Goal: Navigation & Orientation: Understand site structure

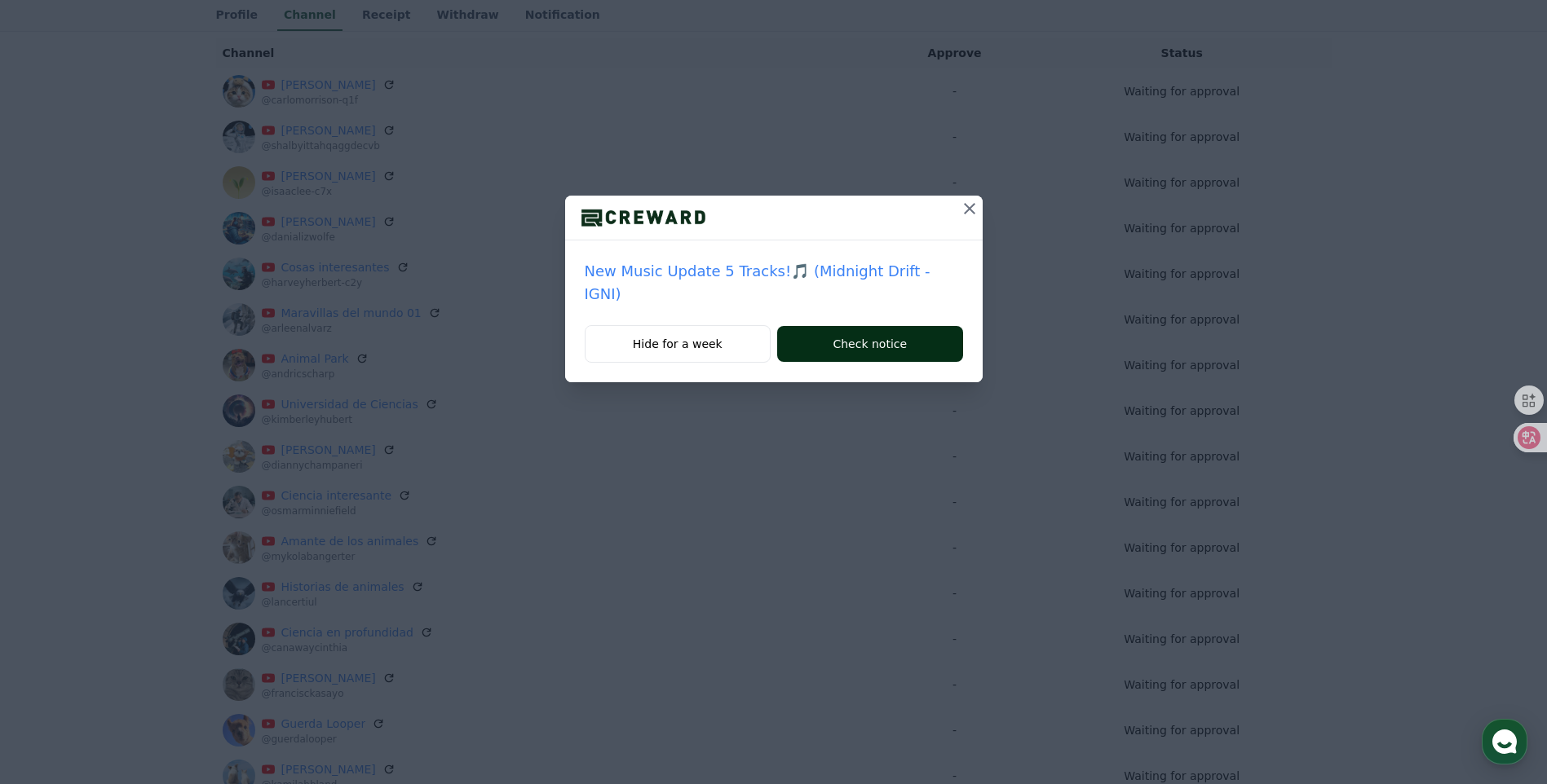
click at [851, 331] on button "Check notice" at bounding box center [869, 344] width 185 height 36
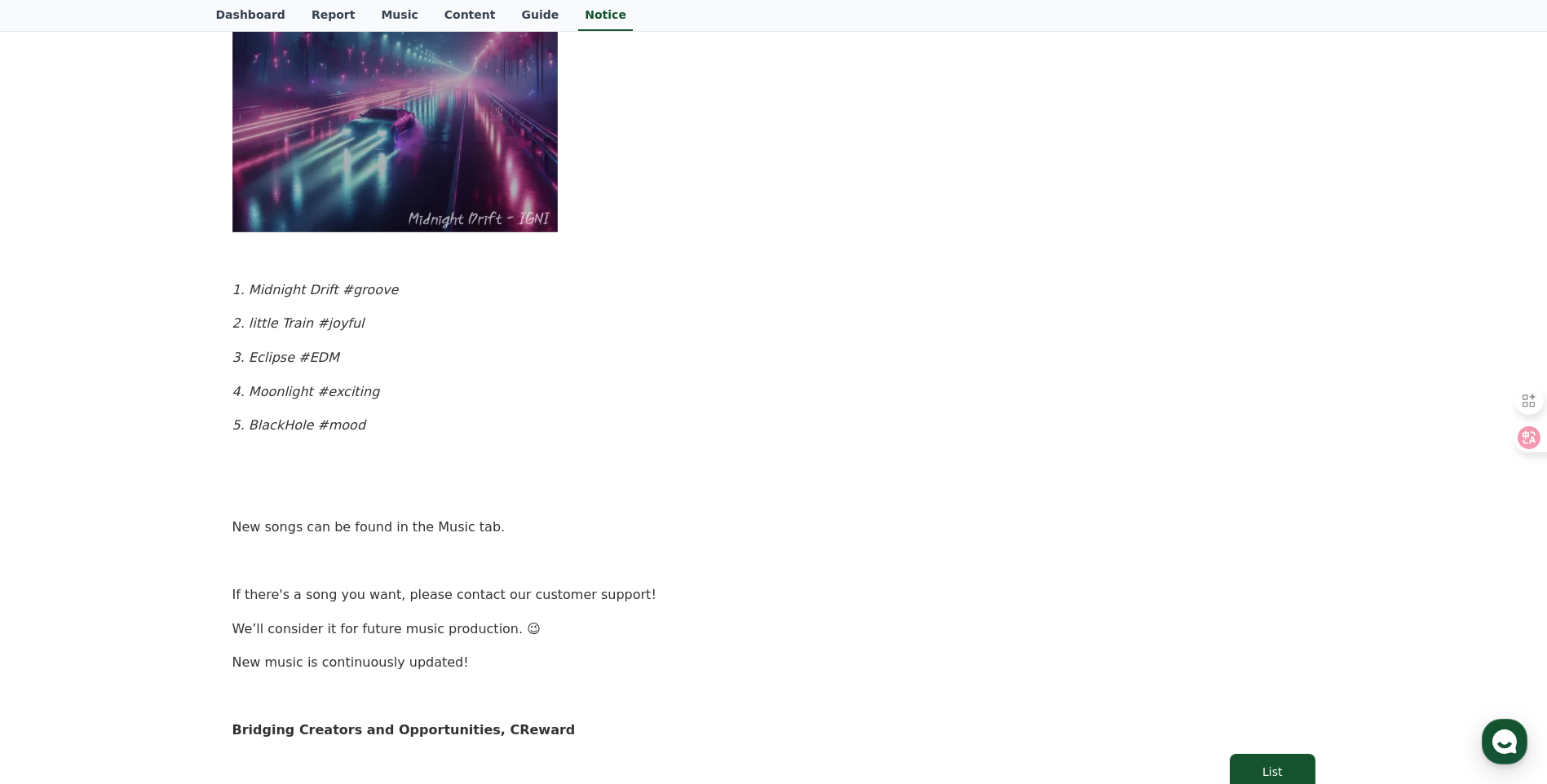
scroll to position [341, 0]
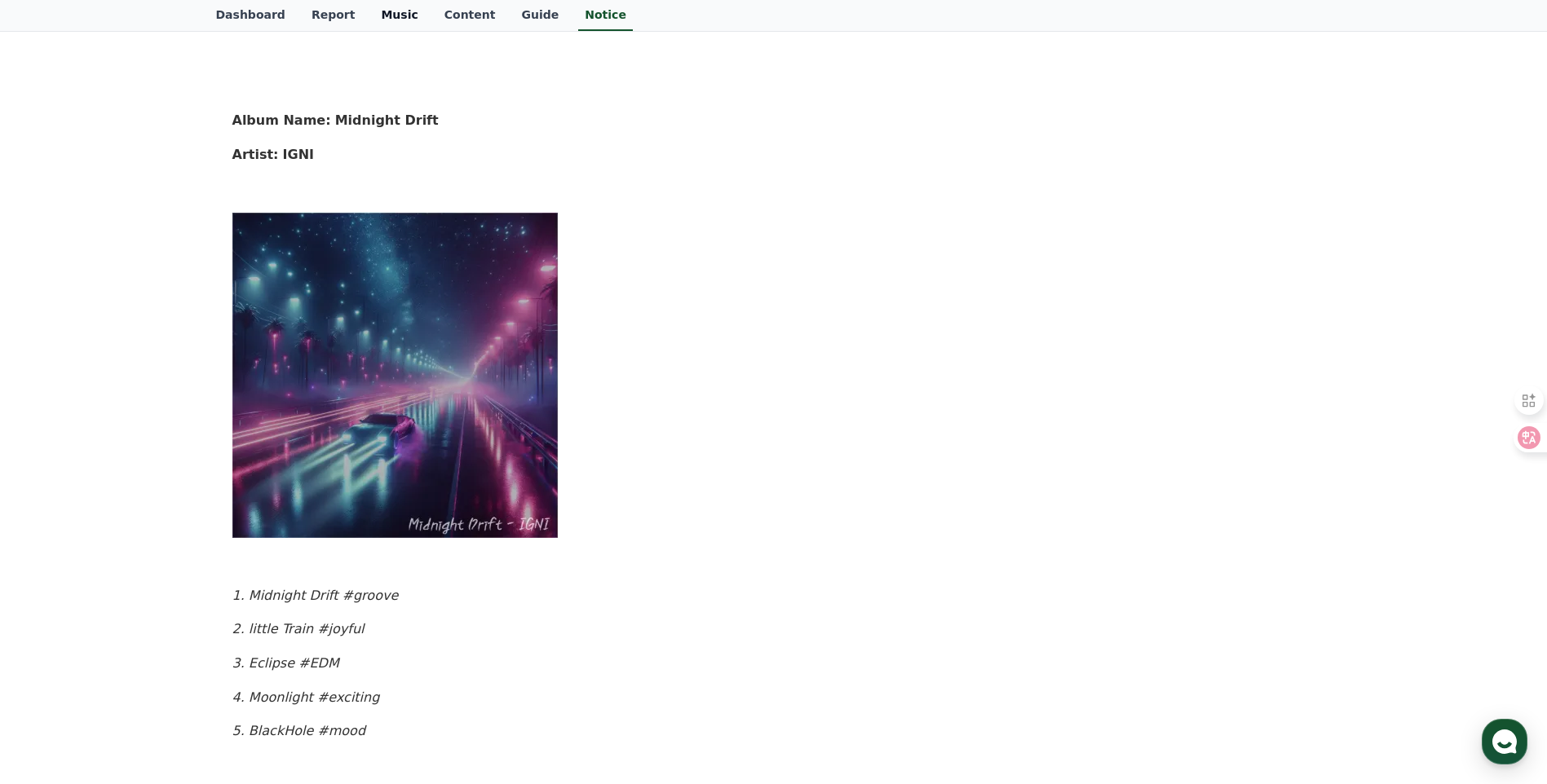
click at [367, 26] on link "Music" at bounding box center [399, 16] width 63 height 31
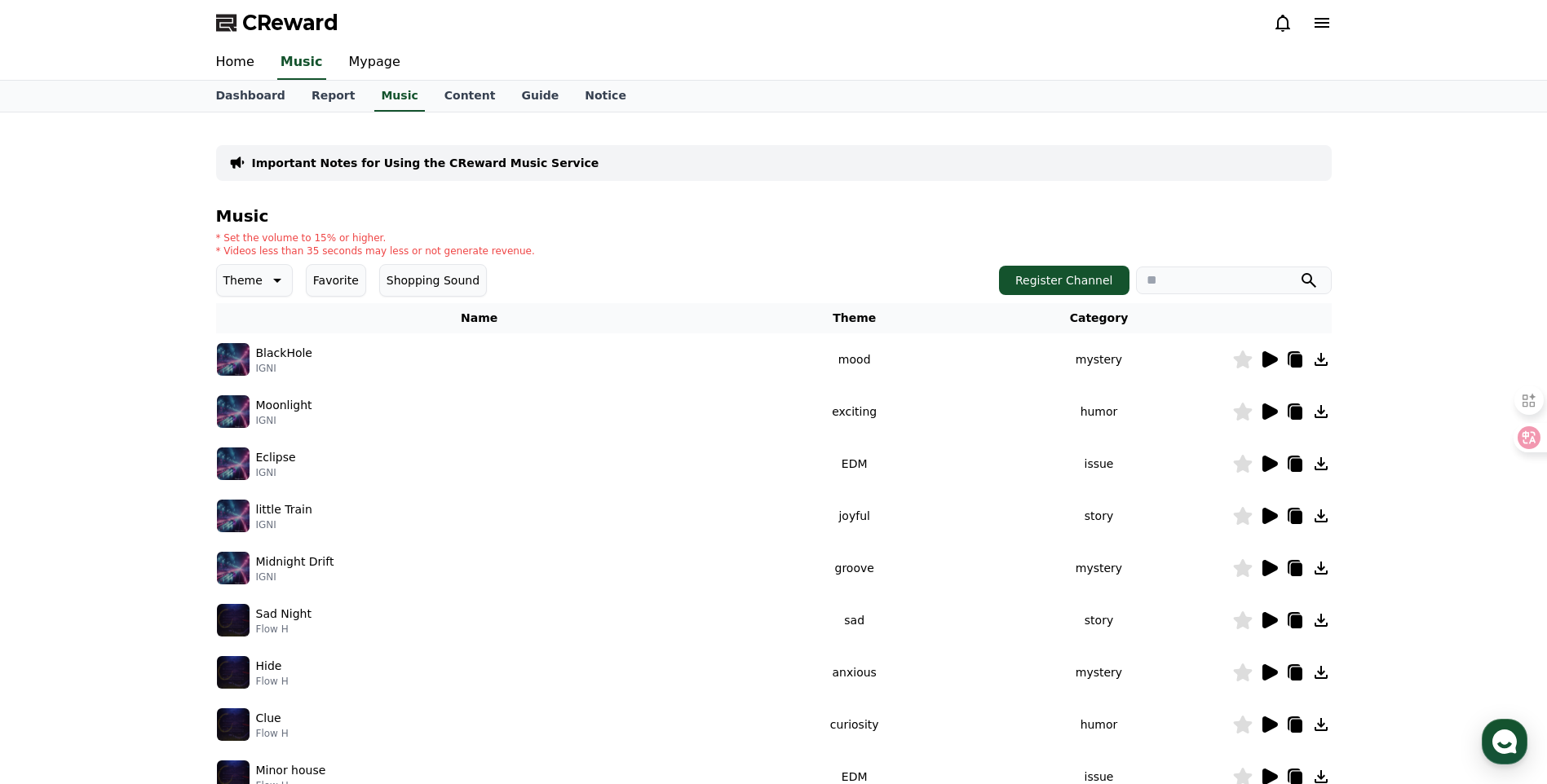
click at [328, 16] on span "CReward" at bounding box center [290, 23] width 96 height 26
click at [334, 101] on link "Report" at bounding box center [333, 96] width 70 height 31
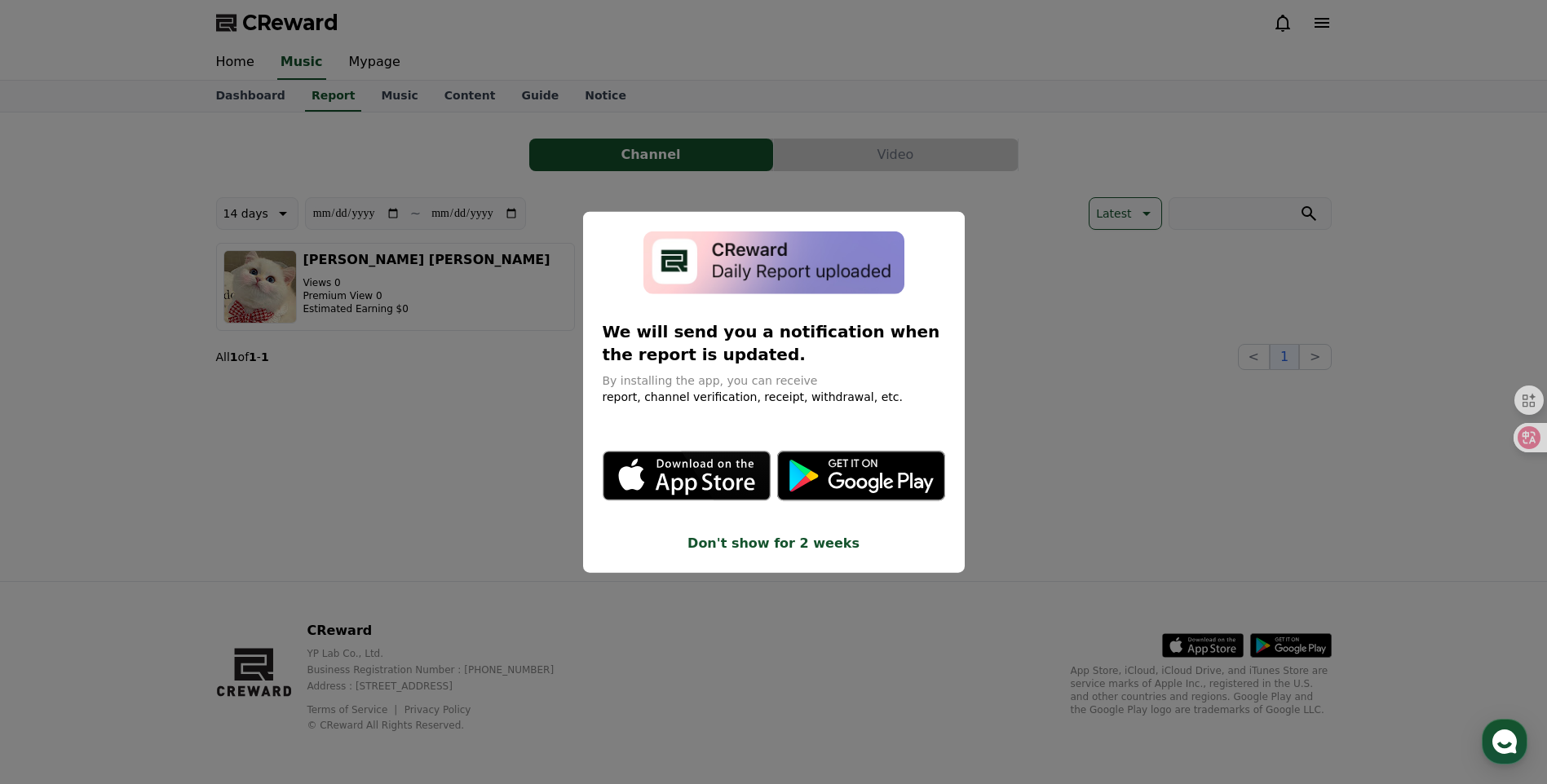
click at [1039, 553] on button "close modal" at bounding box center [774, 392] width 1547 height 784
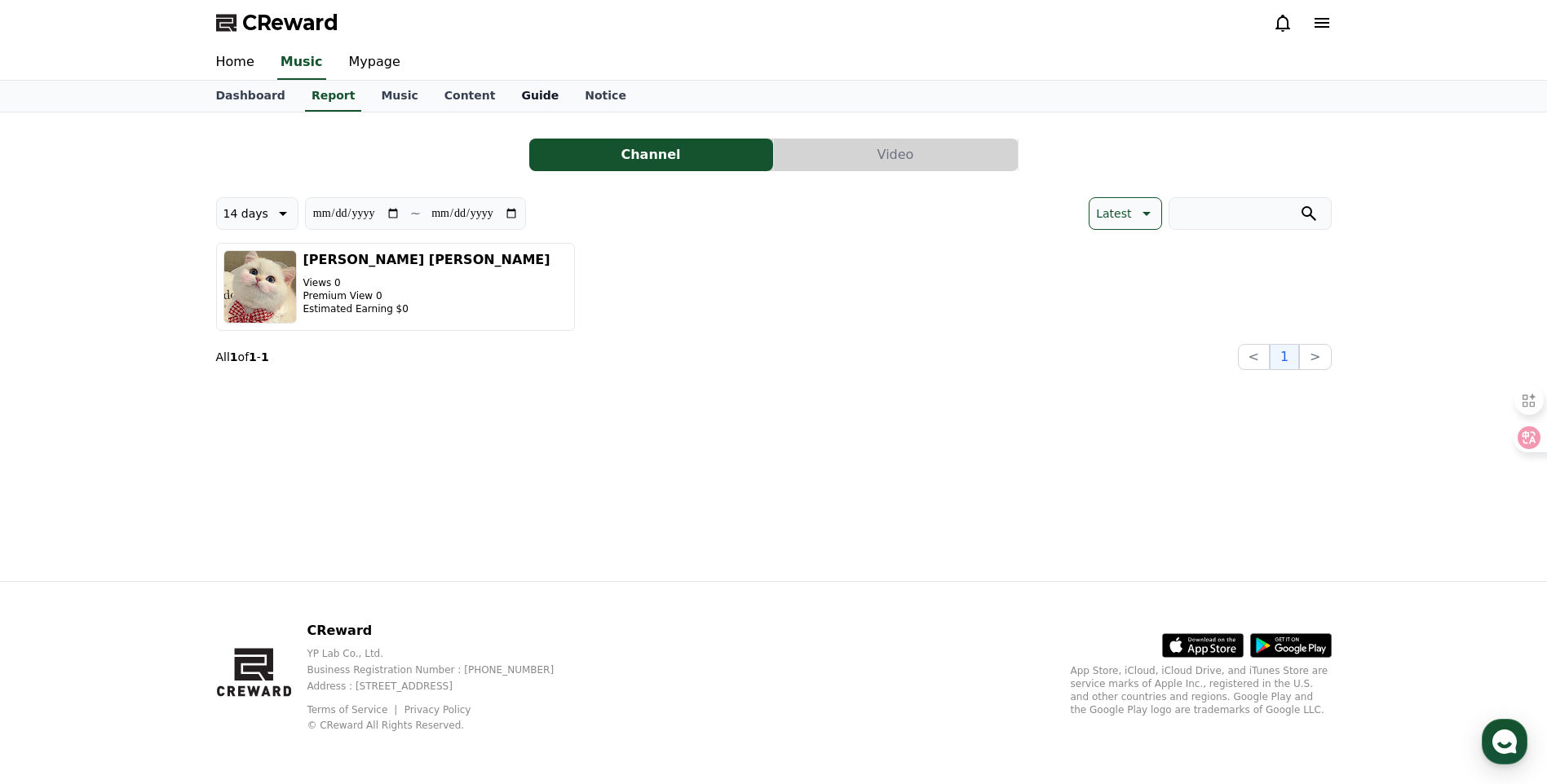
click at [537, 101] on link "Guide" at bounding box center [540, 96] width 63 height 31
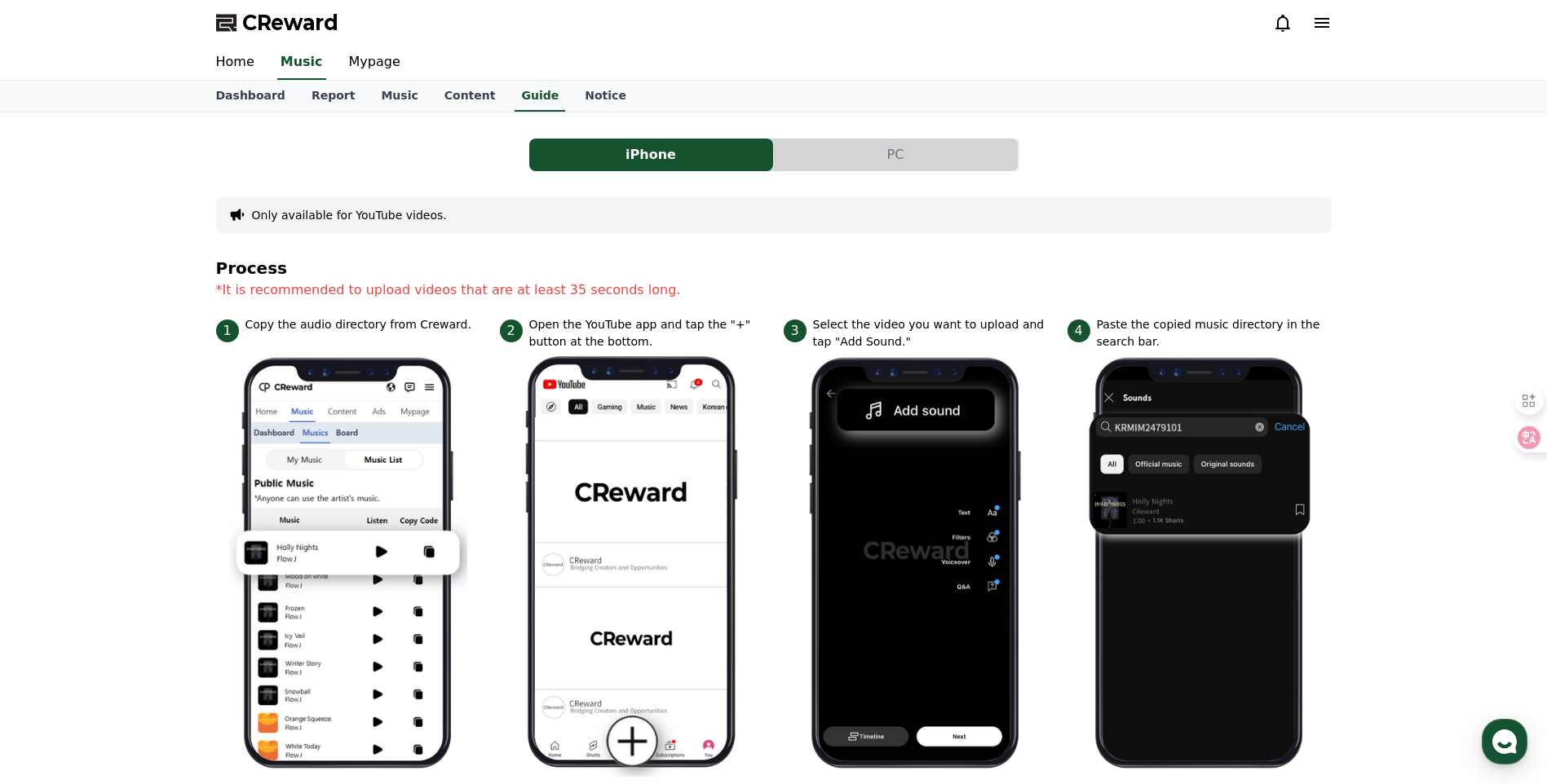
click at [576, 125] on div "iPhone PC Only available for YouTube videos. Process *It is recommended to uplo…" at bounding box center [774, 699] width 1115 height 1149
drag, startPoint x: 584, startPoint y: 109, endPoint x: 568, endPoint y: 104, distance: 16.8
click at [582, 108] on link "Notice" at bounding box center [605, 96] width 68 height 31
click at [465, 104] on link "Content" at bounding box center [470, 96] width 77 height 31
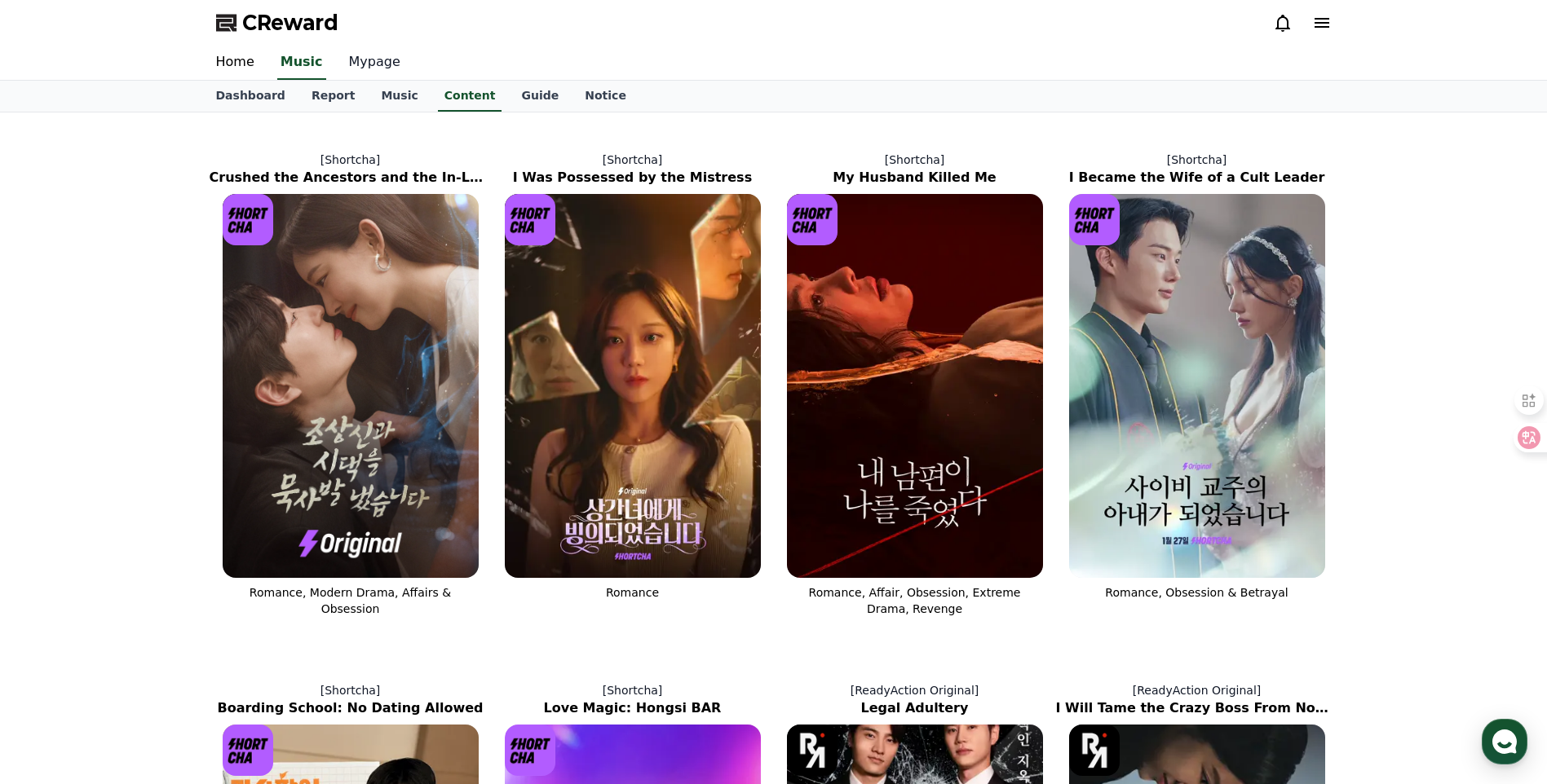
click at [361, 66] on link "Mypage" at bounding box center [375, 63] width 77 height 35
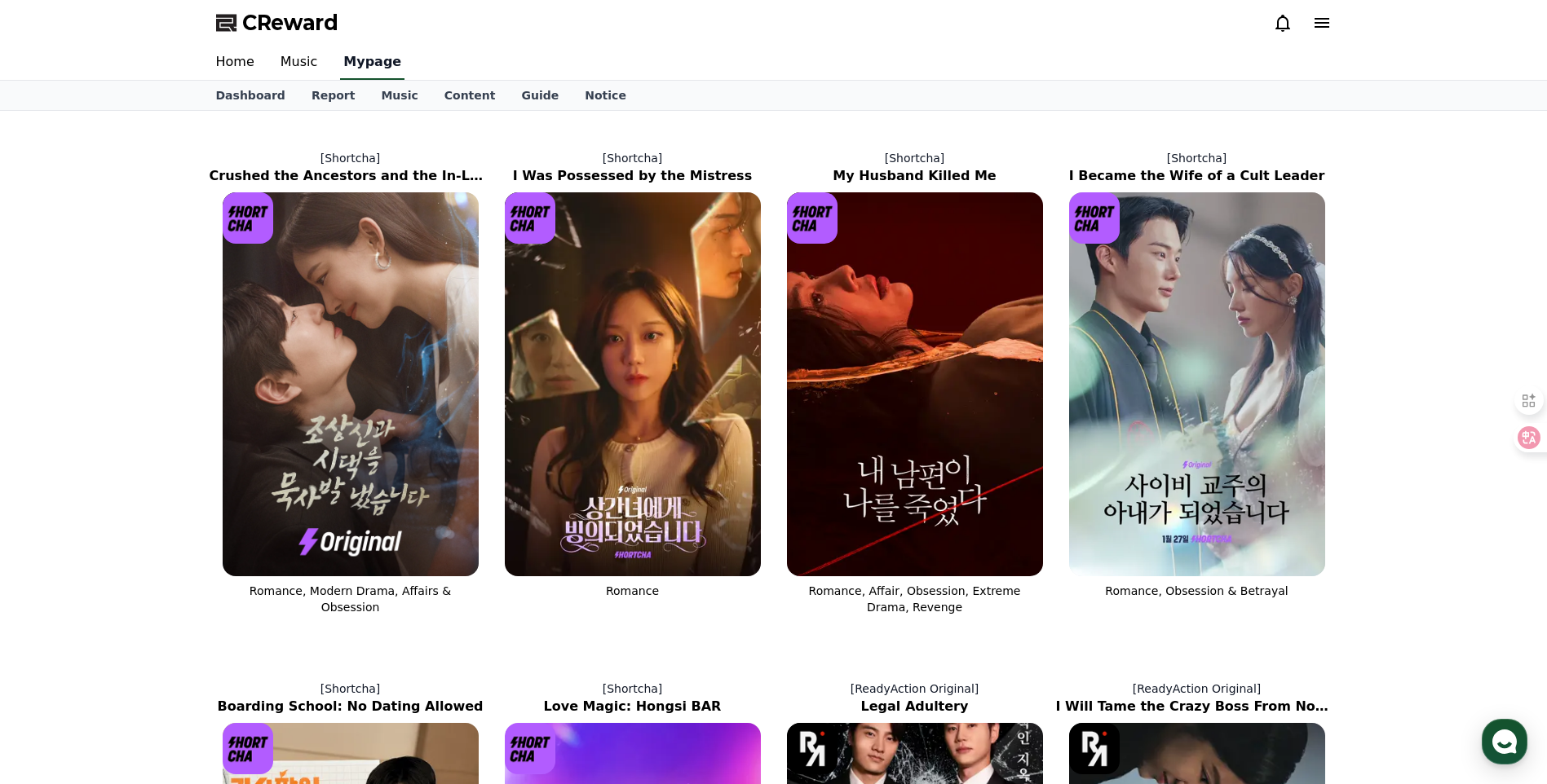
select select "**********"
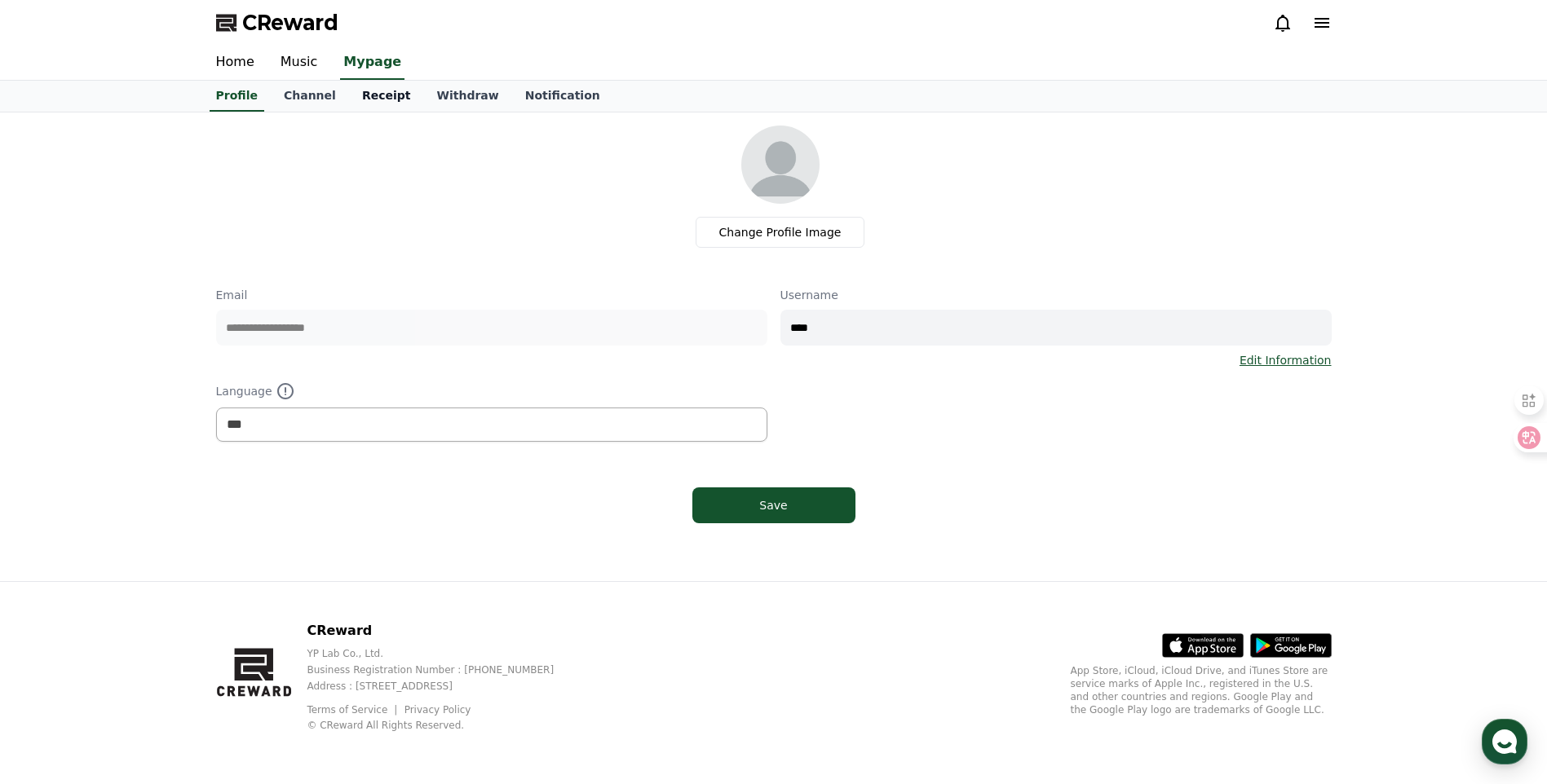
click at [386, 94] on link "Receipt" at bounding box center [386, 96] width 75 height 31
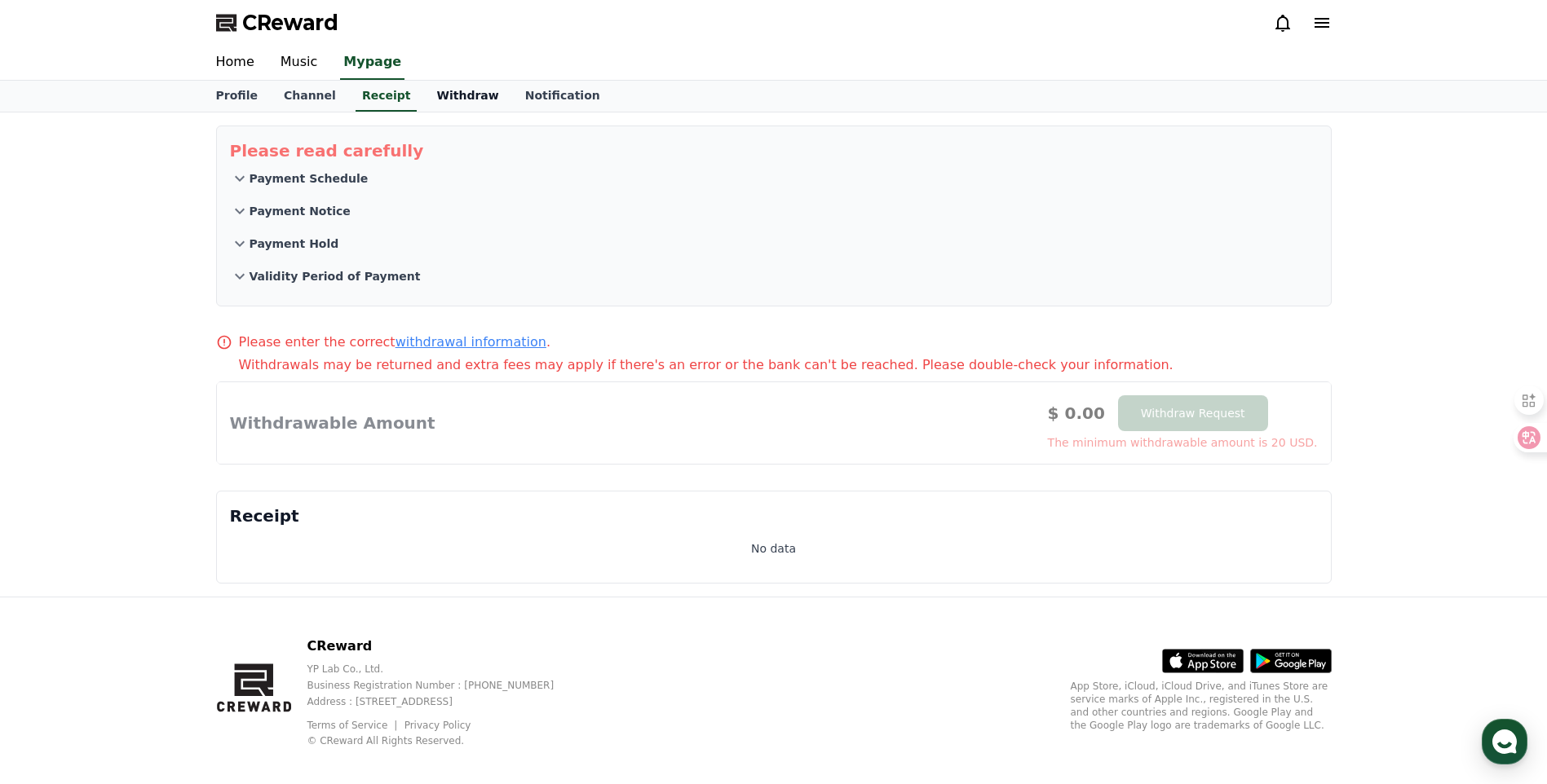
click at [434, 101] on link "Withdraw" at bounding box center [467, 96] width 88 height 31
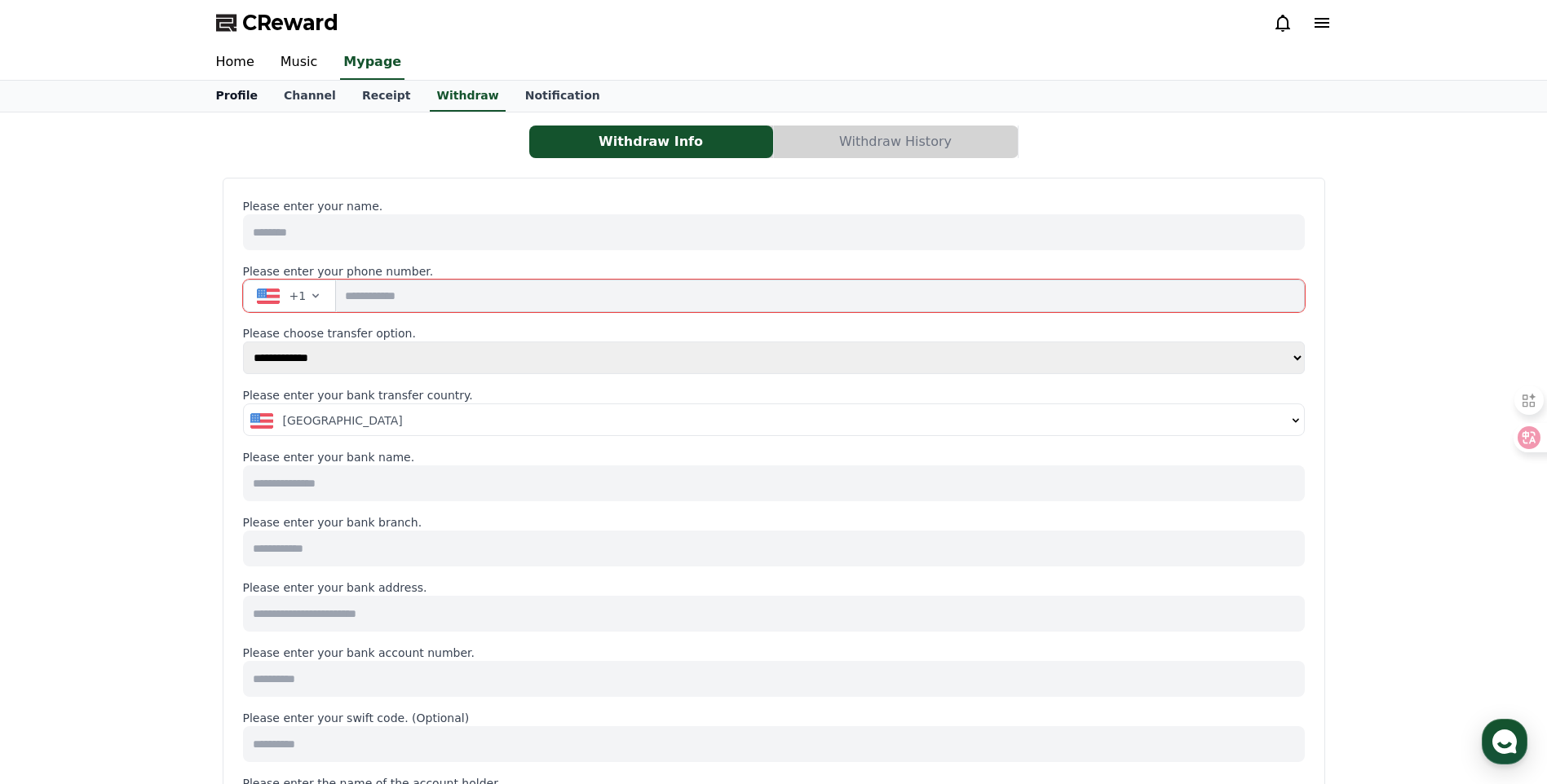
click at [209, 95] on link "Profile" at bounding box center [237, 96] width 68 height 31
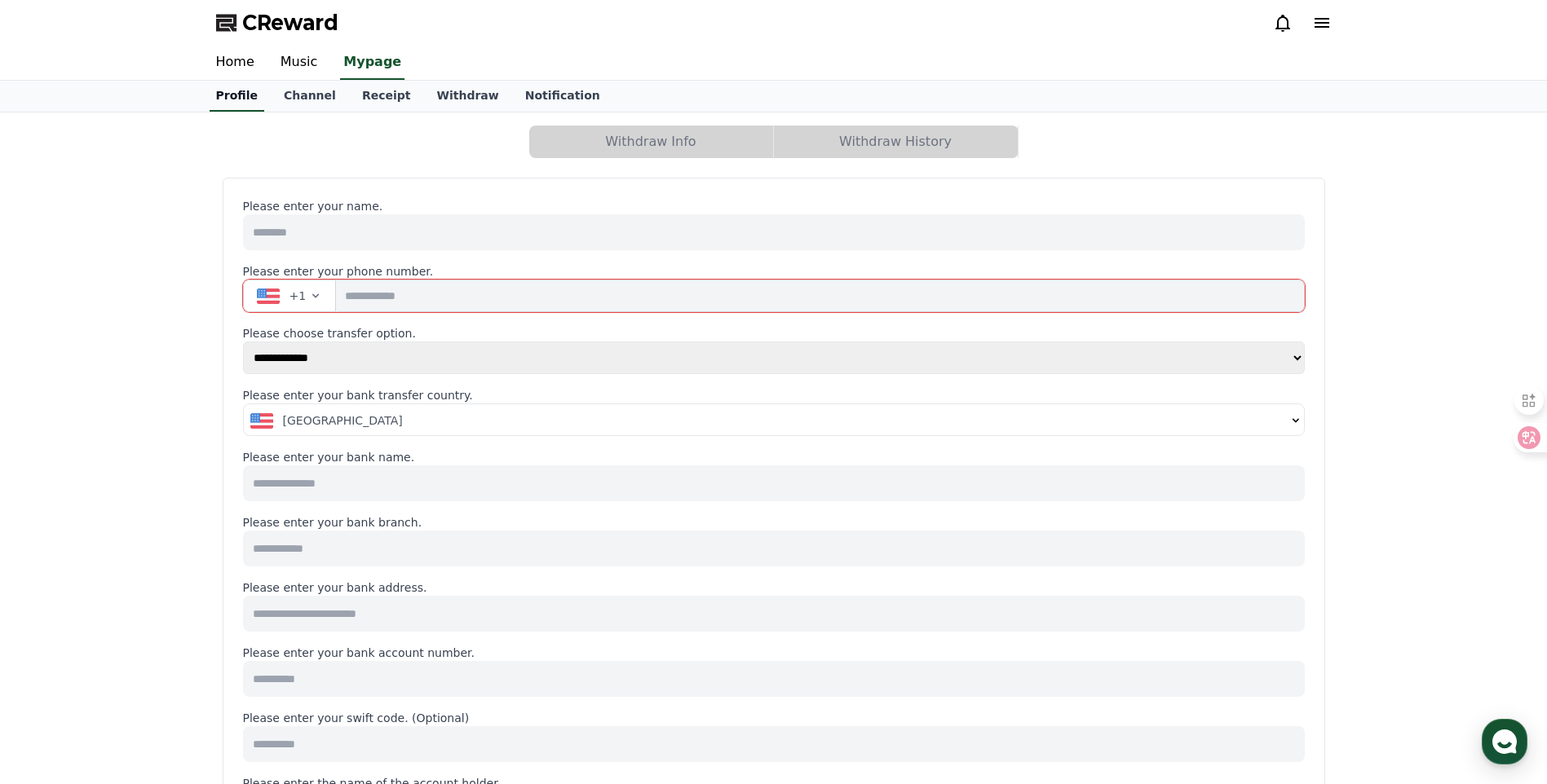
select select "**********"
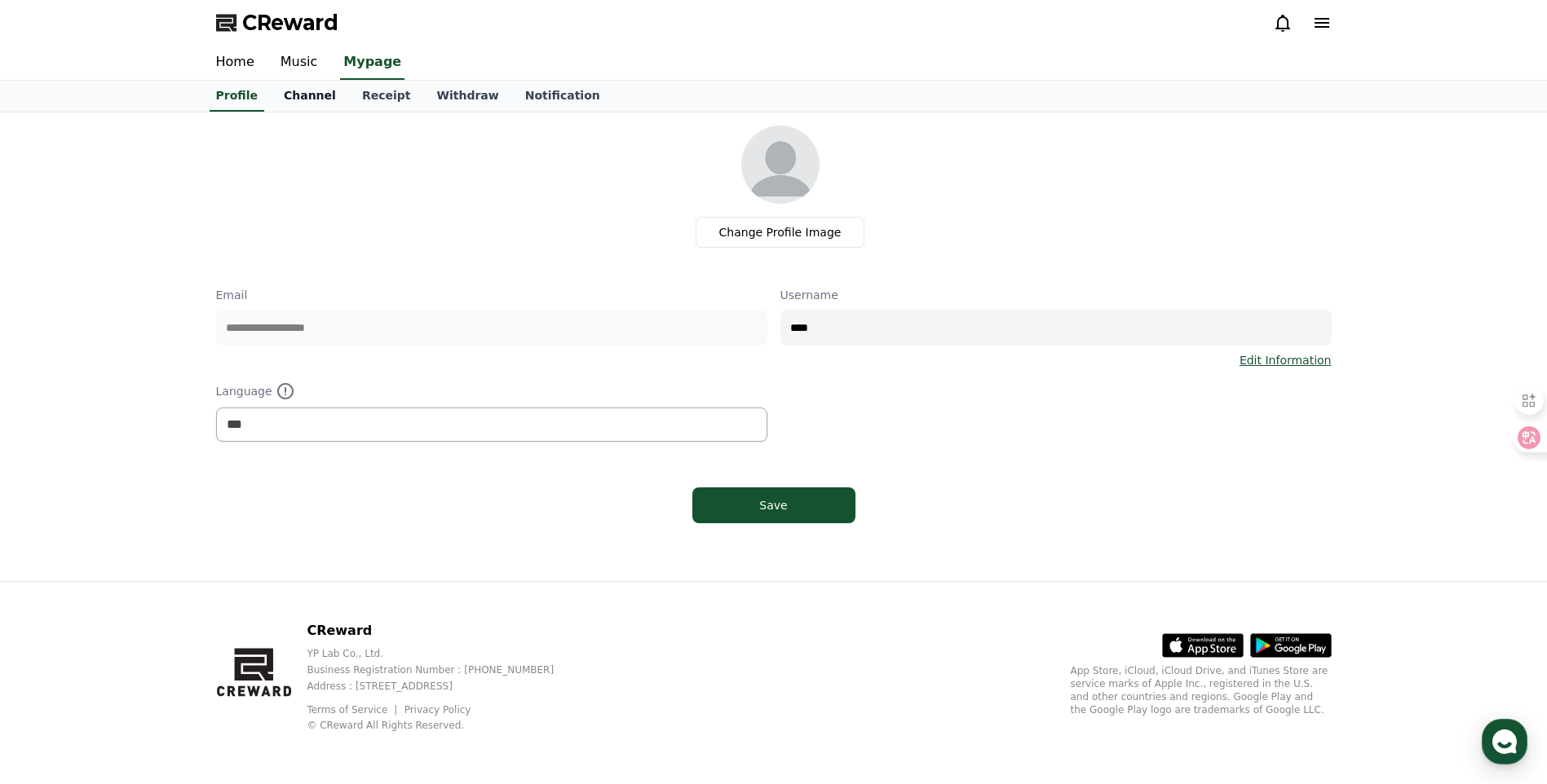
click at [310, 100] on link "Channel" at bounding box center [310, 96] width 78 height 31
